Goal: Task Accomplishment & Management: Use online tool/utility

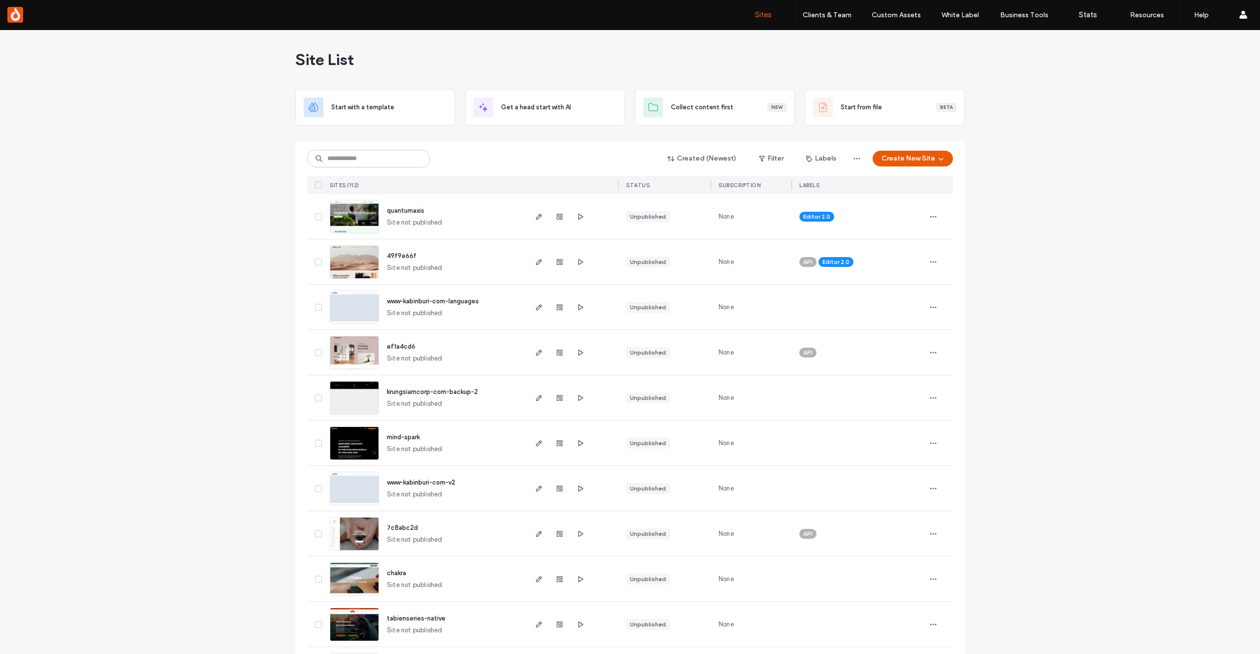
click at [393, 154] on input at bounding box center [368, 159] width 123 height 18
type input "*****"
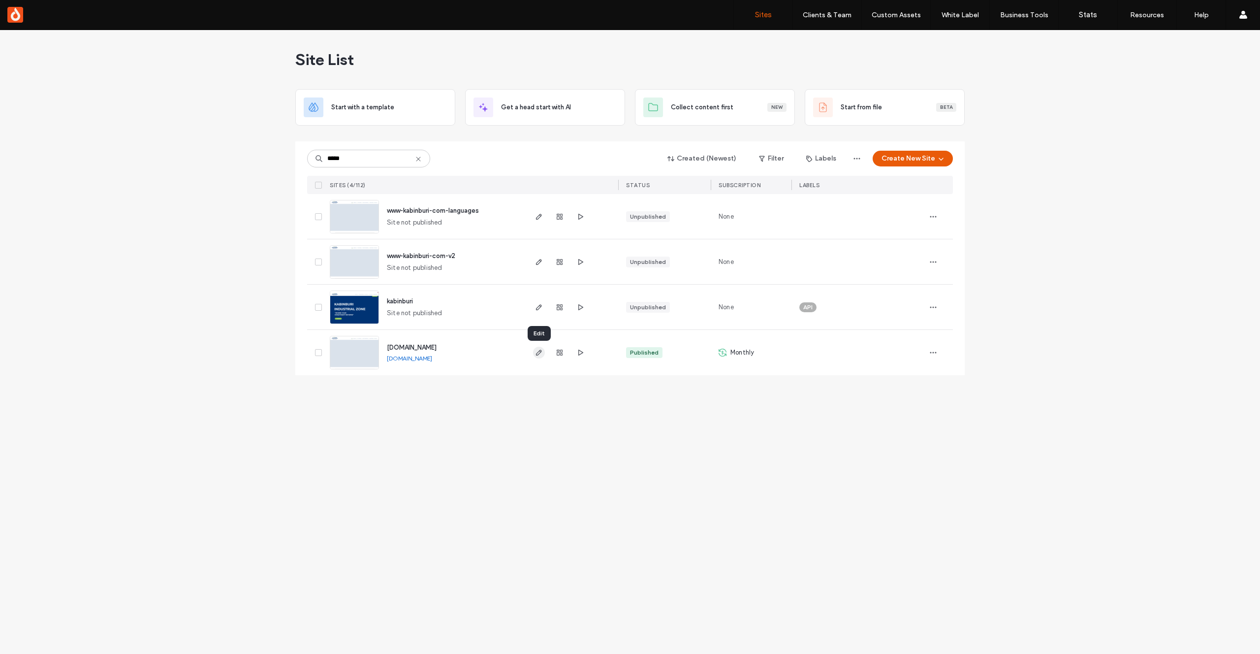
click at [538, 353] on icon "button" at bounding box center [539, 352] width 8 height 8
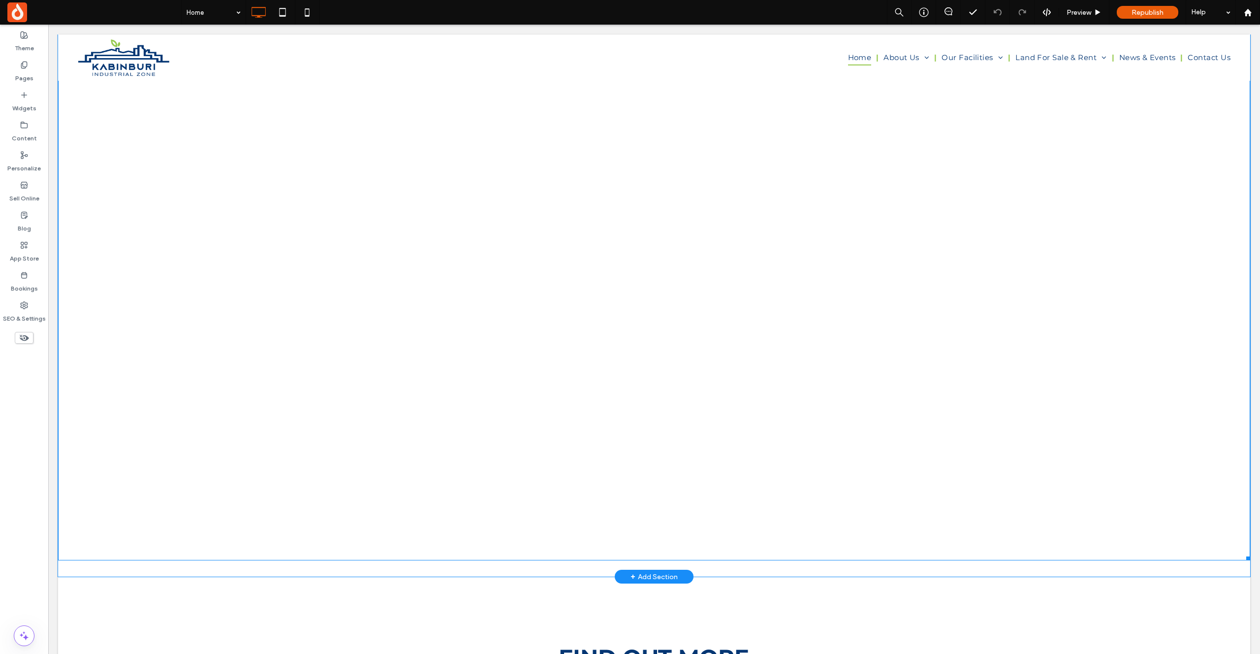
scroll to position [3115, 0]
click at [449, 291] on span at bounding box center [654, 373] width 1192 height 670
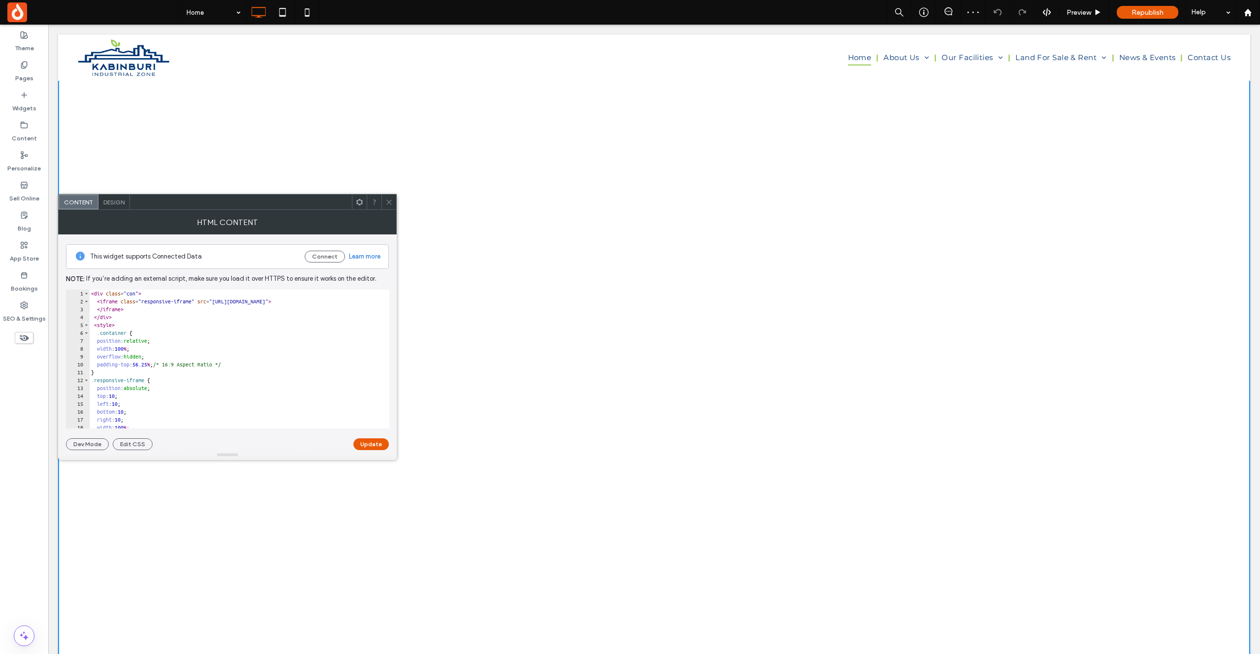
click at [301, 303] on div "< div class = "con" > < iframe class = "responsive-iframe" src = "https://kathy…" at bounding box center [235, 366] width 293 height 155
type textarea "**********"
click at [376, 444] on button "Update" at bounding box center [370, 444] width 35 height 12
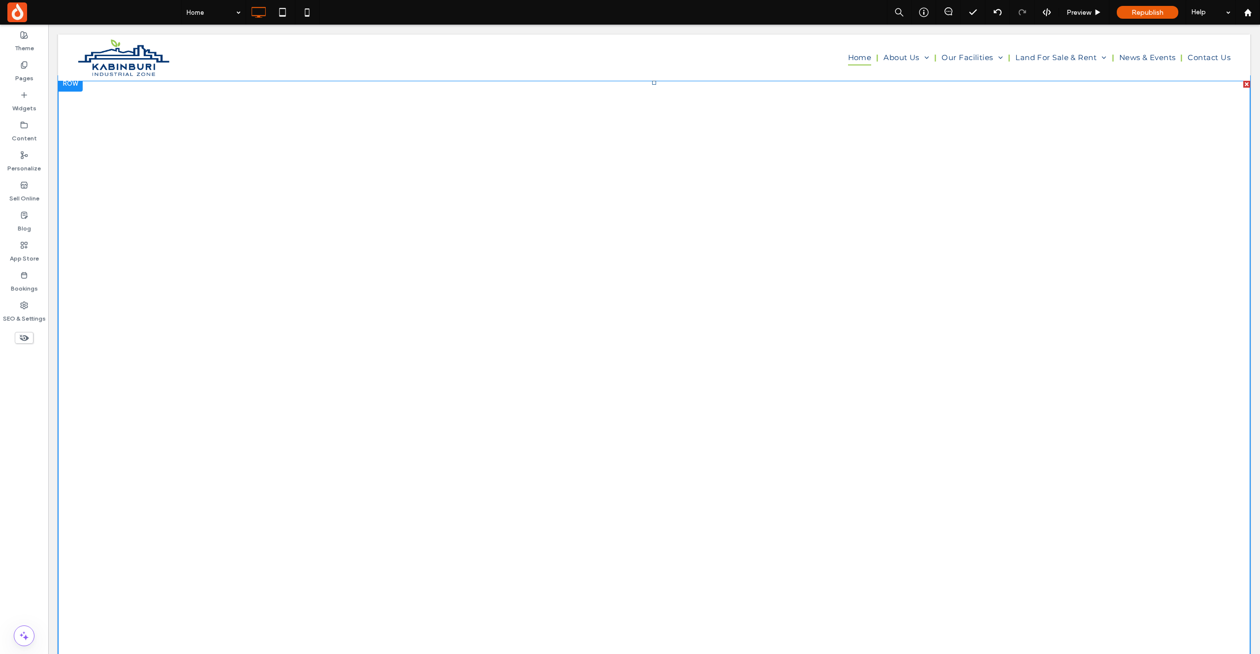
scroll to position [3038, 0]
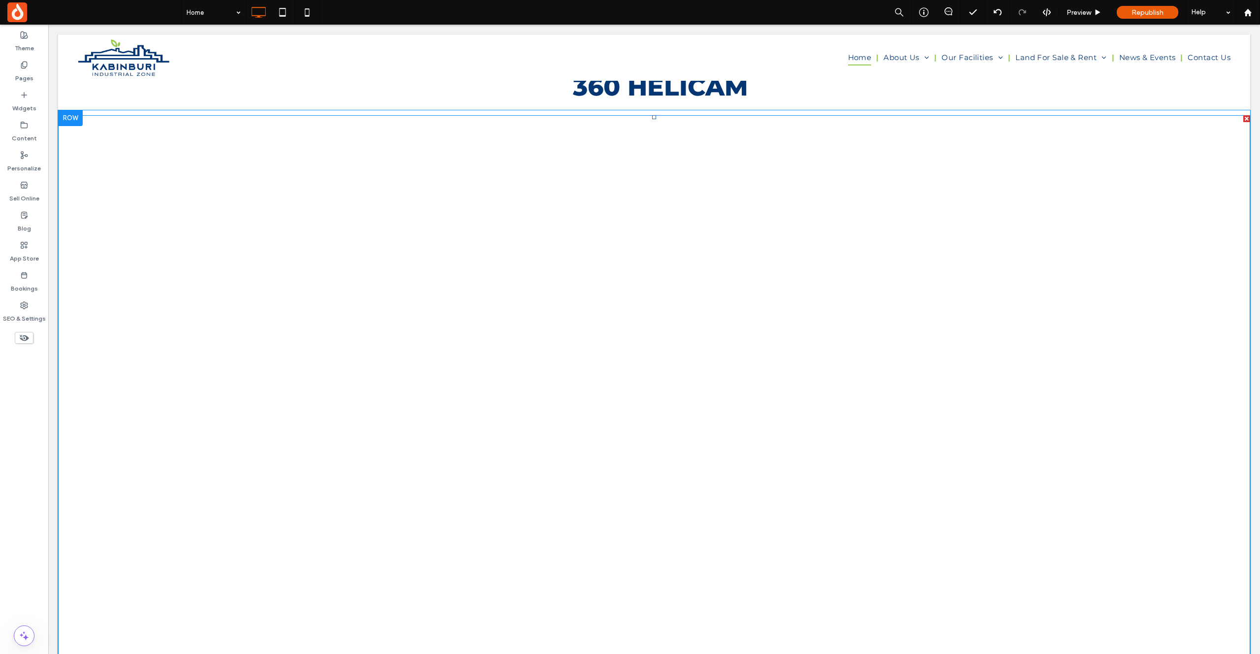
click at [556, 310] on span at bounding box center [654, 450] width 1192 height 670
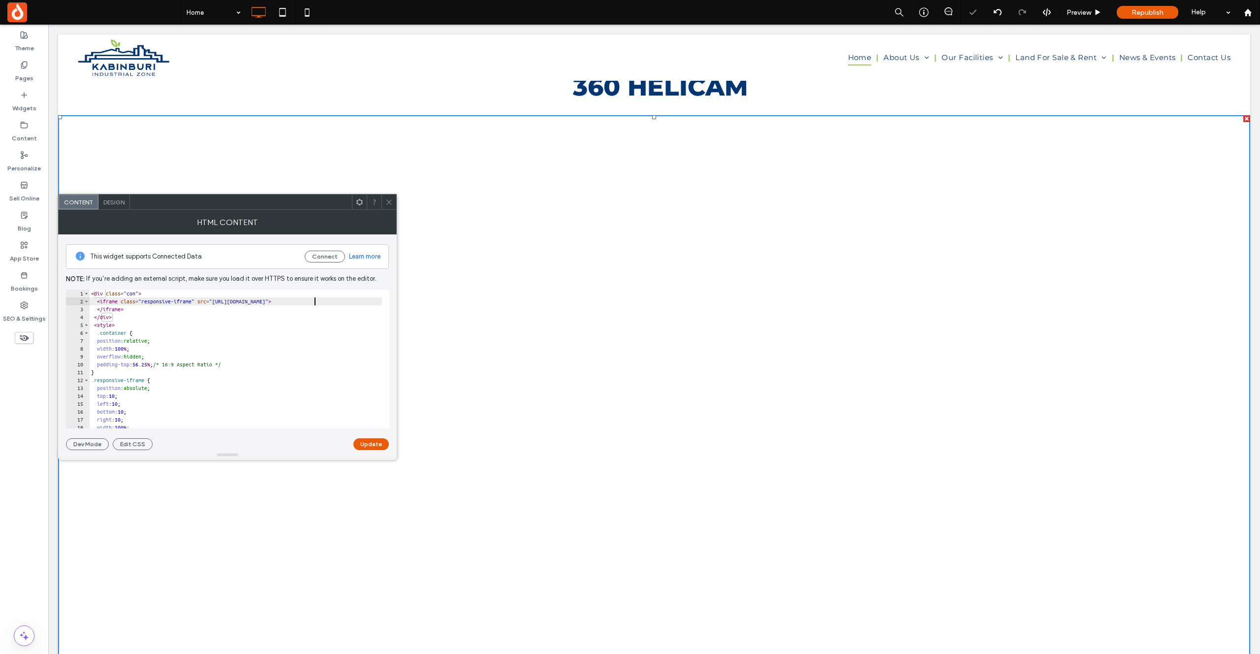
click at [313, 302] on div "< div class = "con" > < iframe class = "responsive-iframe" src = "https://kathy…" at bounding box center [235, 366] width 293 height 155
click at [335, 304] on div "< div class = "con" > < iframe class = "responsive-iframe" src = "https://kathy…" at bounding box center [235, 366] width 293 height 155
drag, startPoint x: 367, startPoint y: 302, endPoint x: 238, endPoint y: 300, distance: 129.4
click at [238, 300] on div "< div class = "con" > < iframe class = "responsive-iframe" src = "https://kathy…" at bounding box center [235, 366] width 293 height 155
click at [301, 302] on div "< div class = "con" > < iframe class = "responsive-iframe" src = "https://kathy…" at bounding box center [235, 366] width 293 height 155
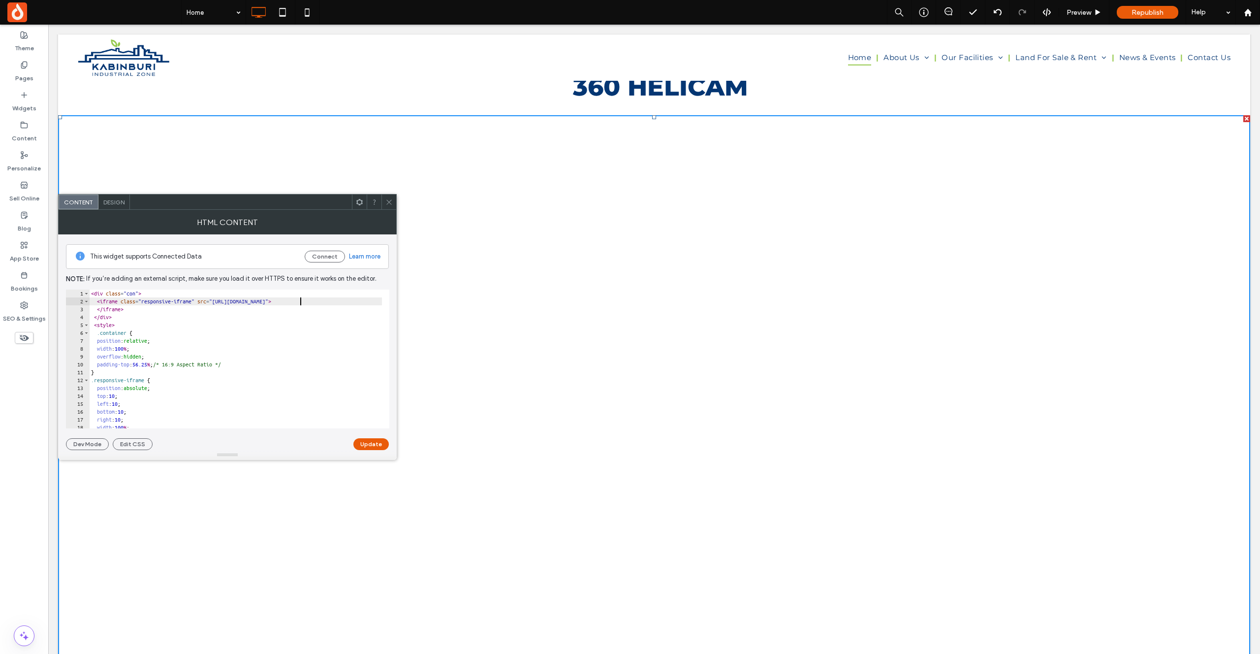
type textarea "**********"
click at [370, 447] on button "Update" at bounding box center [370, 444] width 35 height 12
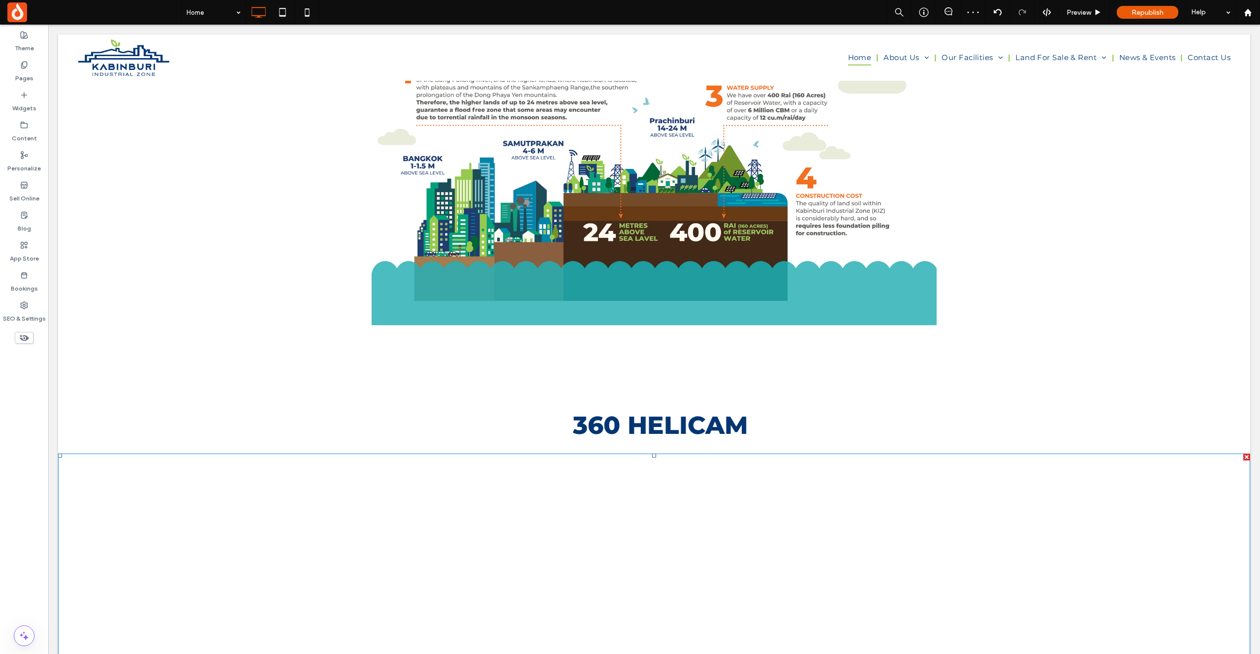
scroll to position [3286, 0]
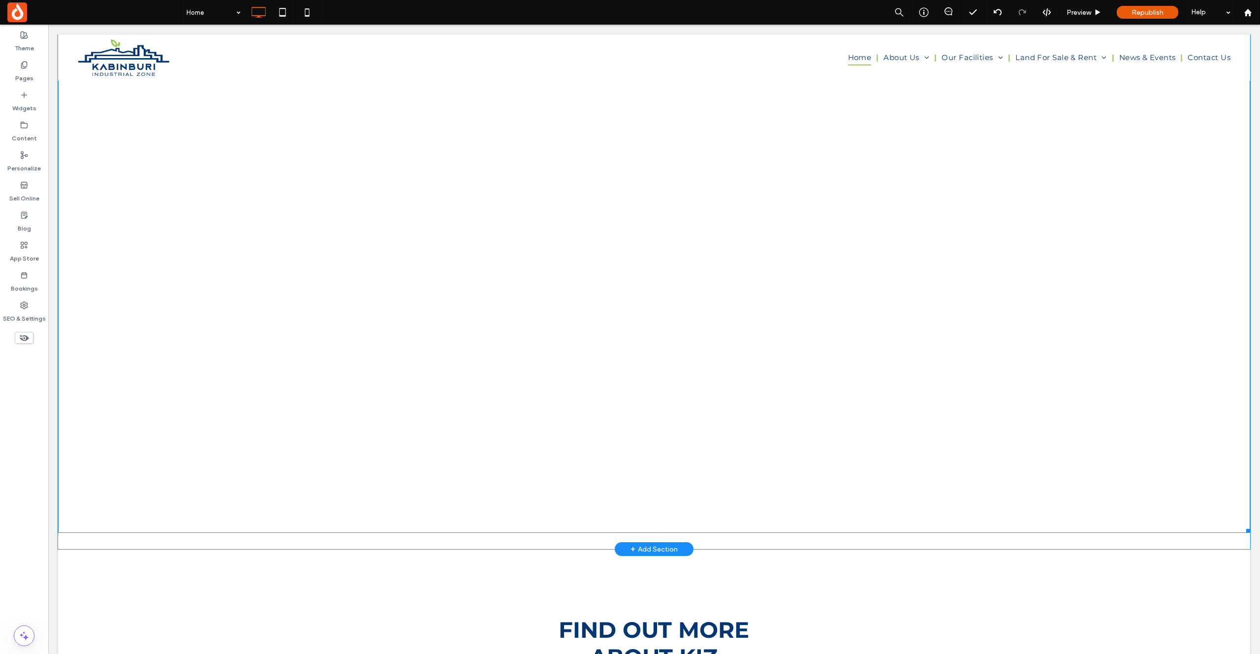
click at [409, 352] on span at bounding box center [654, 197] width 1192 height 670
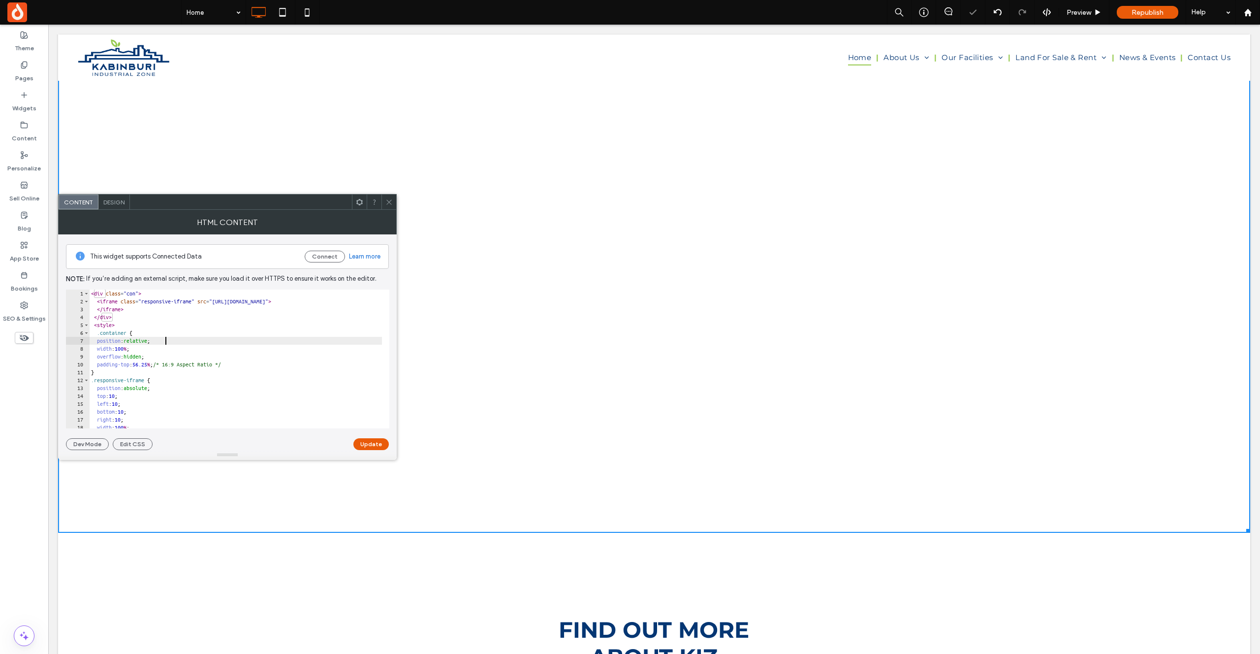
click at [210, 337] on div "< div class = "con" > < iframe class = "responsive-iframe" src = "https://kathy…" at bounding box center [235, 366] width 293 height 155
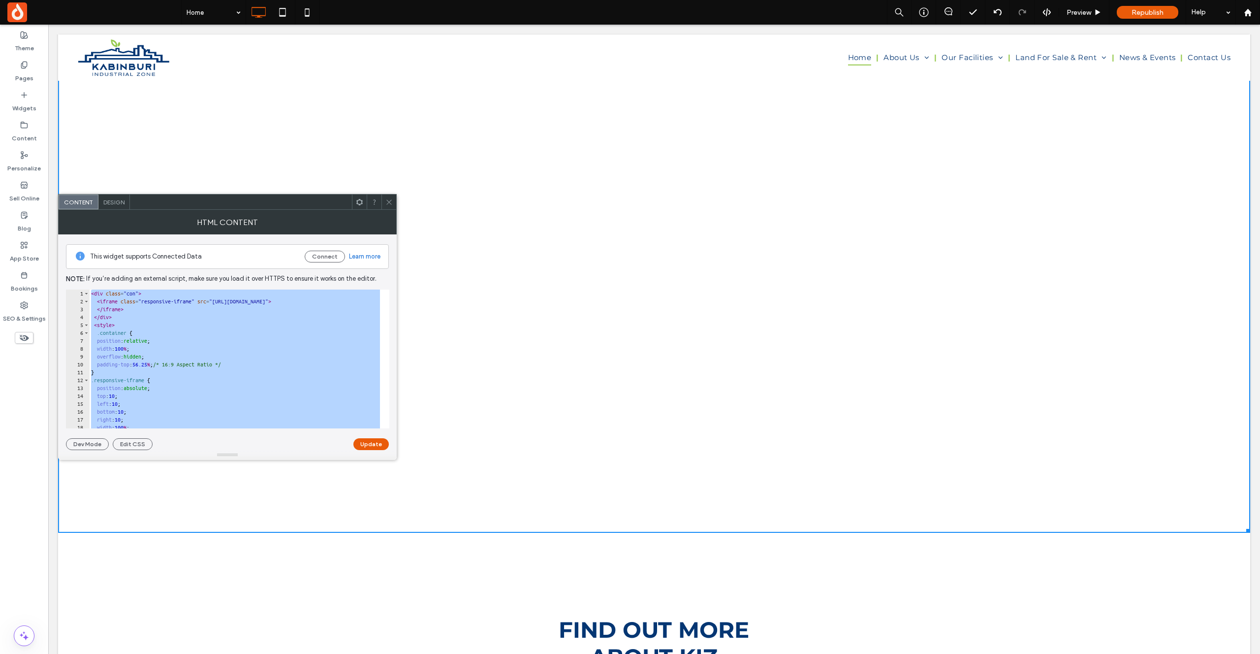
click at [271, 333] on div "< div class = "con" > < iframe class = "responsive-iframe" src = "https://kathy…" at bounding box center [235, 366] width 293 height 155
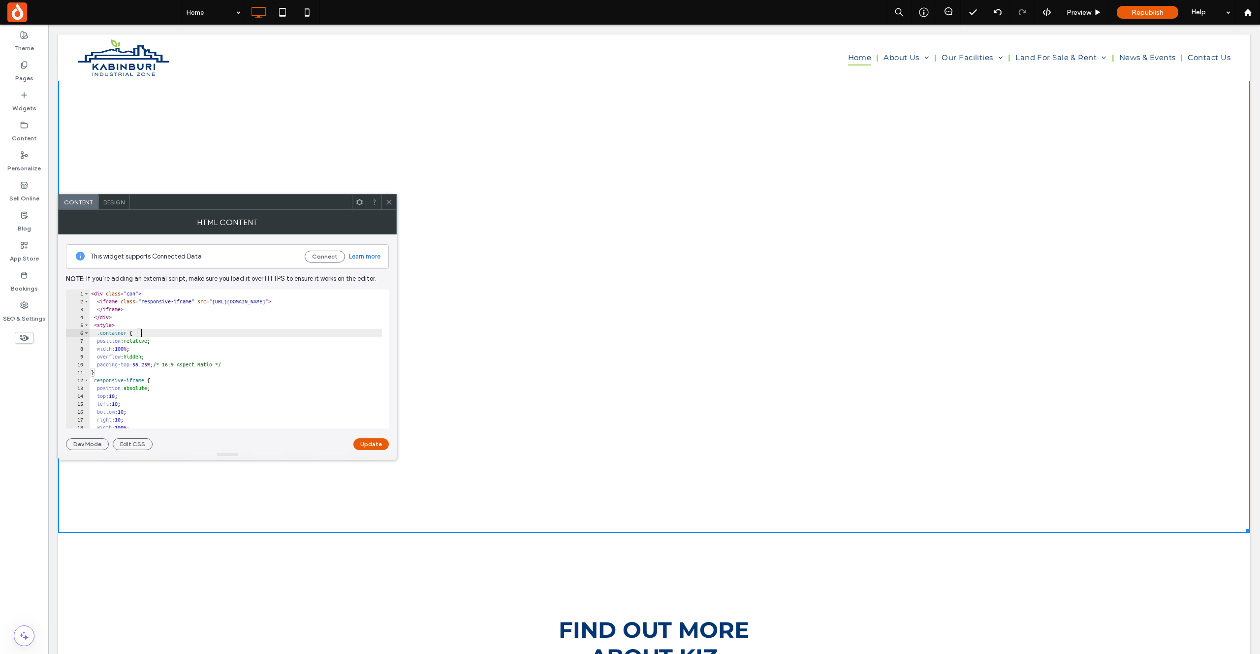
click at [284, 317] on div "< div class = "con" > < iframe class = "responsive-iframe" src = "https://kathy…" at bounding box center [235, 366] width 293 height 155
drag, startPoint x: 238, startPoint y: 302, endPoint x: 363, endPoint y: 301, distance: 125.0
click at [363, 301] on div "< div class = "con" > < iframe class = "responsive-iframe" src = "https://kathy…" at bounding box center [235, 366] width 293 height 155
paste textarea "Cursor at row 2"
type textarea "**********"
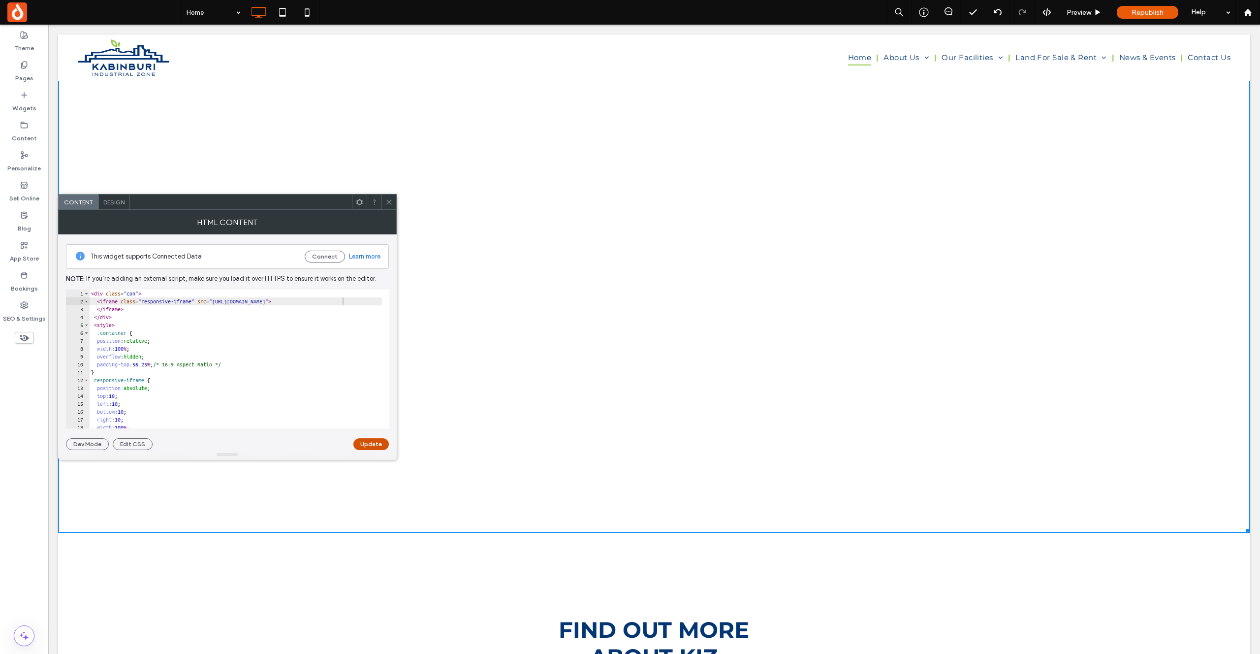
click at [371, 441] on button "Update" at bounding box center [370, 444] width 35 height 12
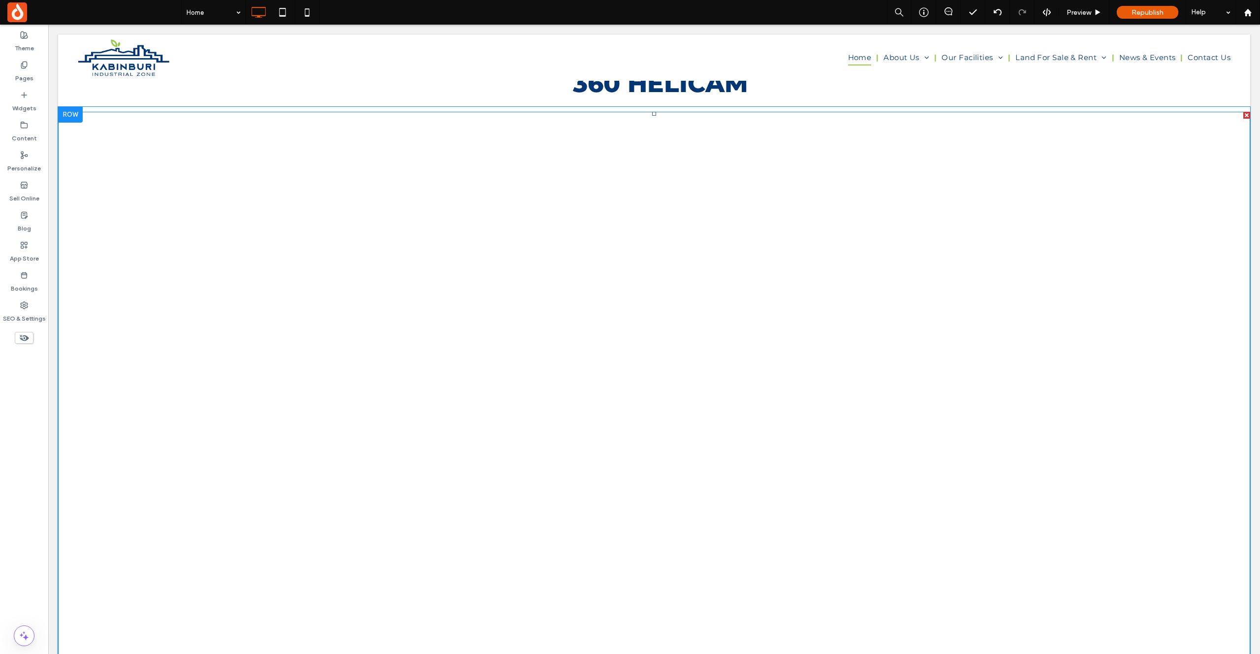
scroll to position [3045, 0]
click at [920, 275] on span at bounding box center [654, 443] width 1192 height 670
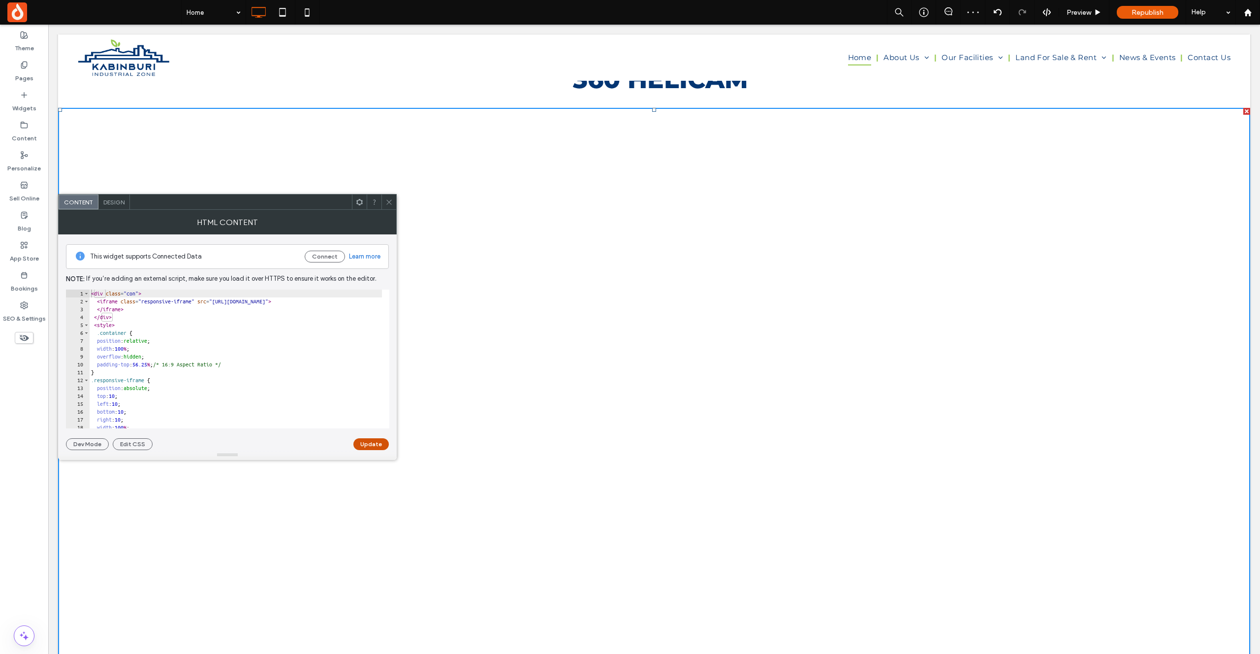
click at [378, 445] on button "Update" at bounding box center [370, 444] width 35 height 12
click at [392, 207] on span at bounding box center [388, 201] width 7 height 15
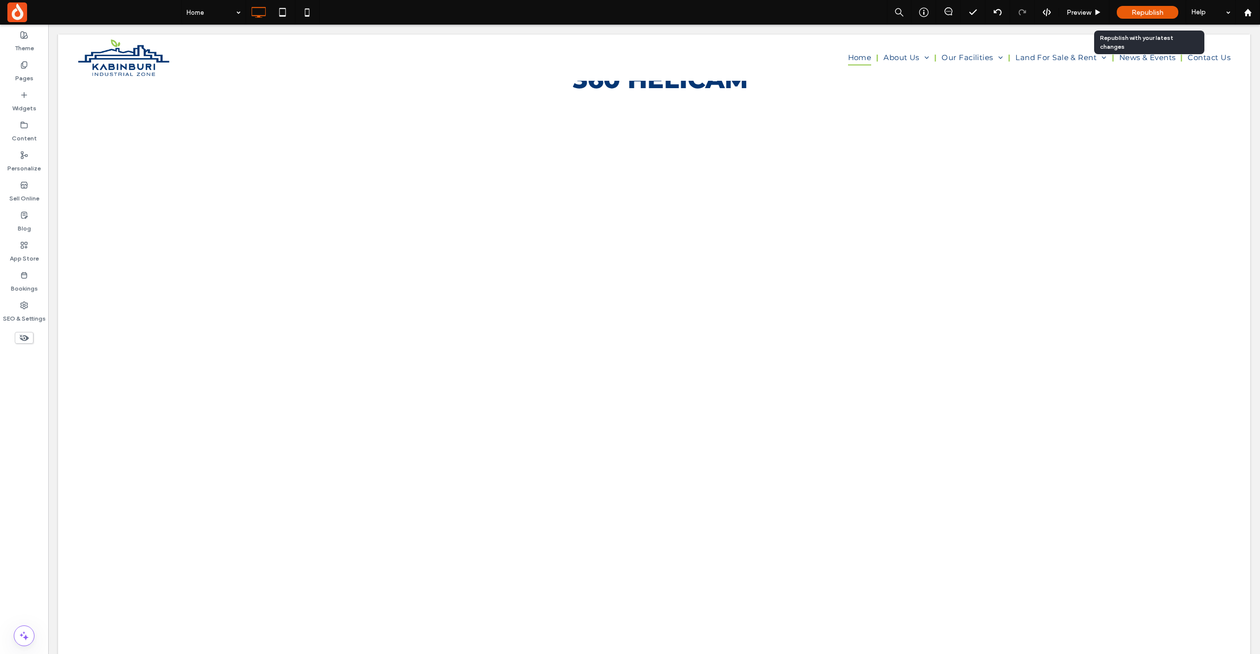
click at [1134, 12] on span "Republish" at bounding box center [1147, 12] width 32 height 8
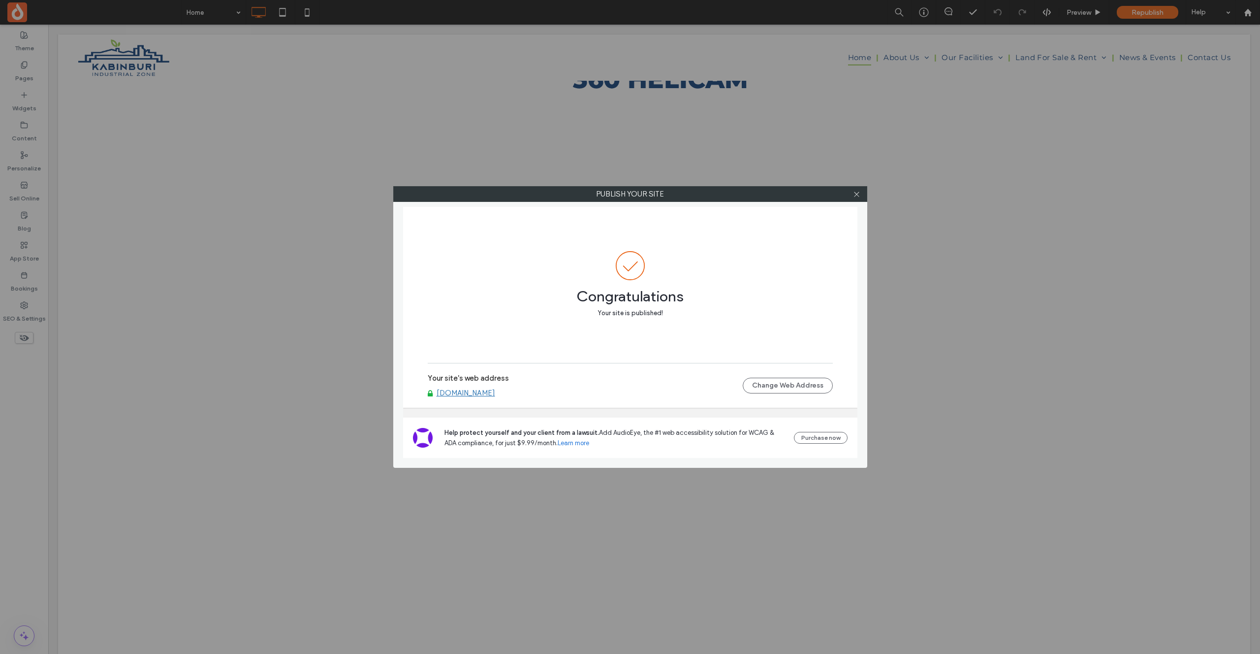
click at [485, 395] on link "[DOMAIN_NAME]" at bounding box center [466, 392] width 59 height 9
click at [856, 193] on use at bounding box center [856, 193] width 5 height 5
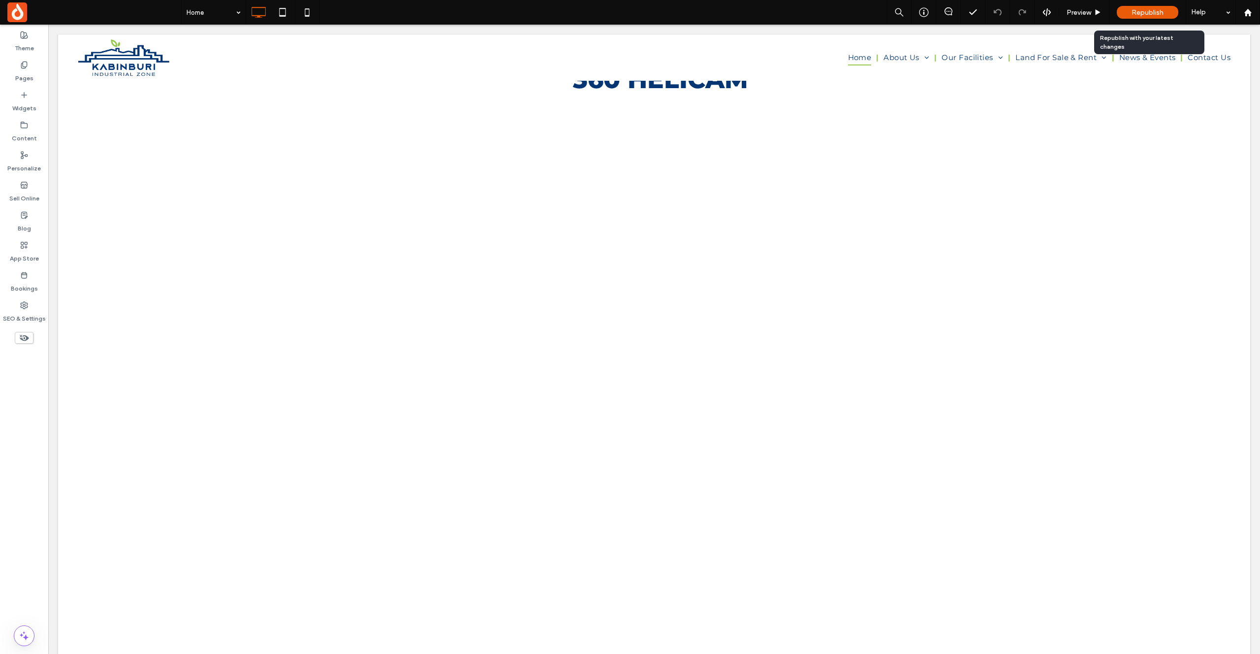
click at [1150, 16] on span "Republish" at bounding box center [1147, 12] width 32 height 8
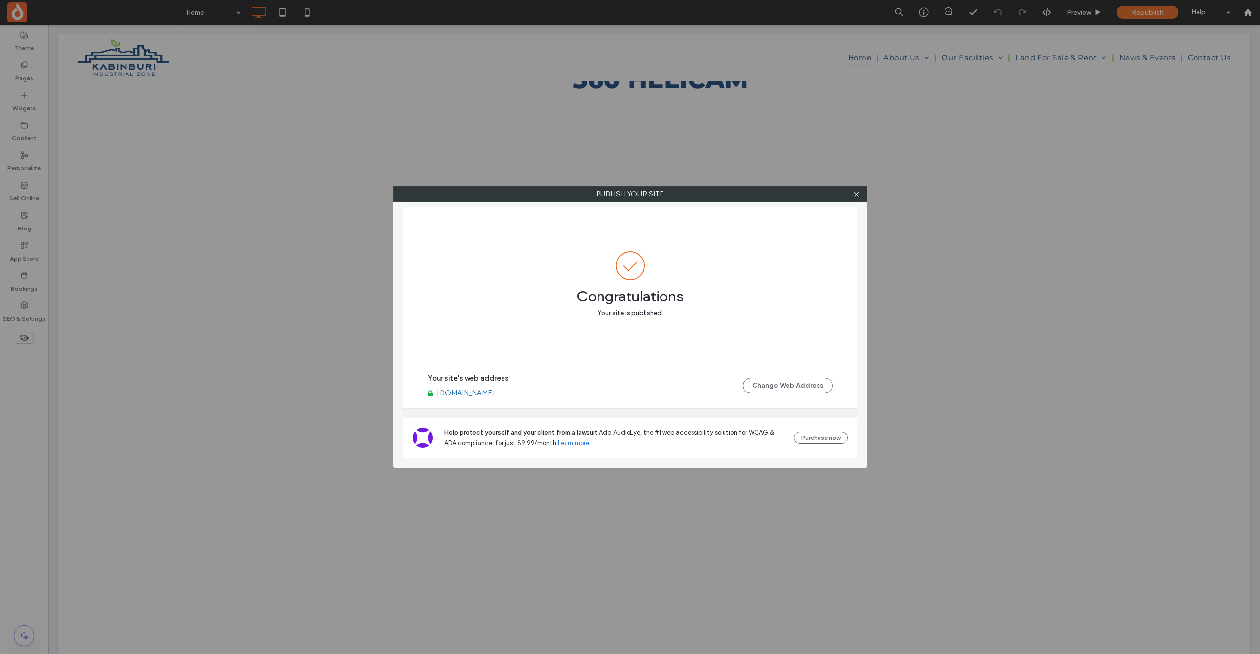
click at [481, 395] on link "[DOMAIN_NAME]" at bounding box center [466, 392] width 59 height 9
click at [857, 193] on icon at bounding box center [856, 193] width 7 height 7
